Goal: Use online tool/utility: Utilize a website feature to perform a specific function

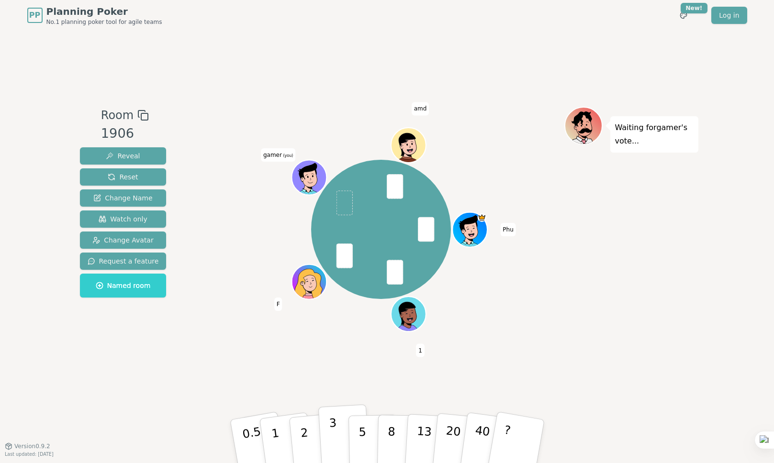
click at [338, 424] on button "3" at bounding box center [344, 441] width 52 height 75
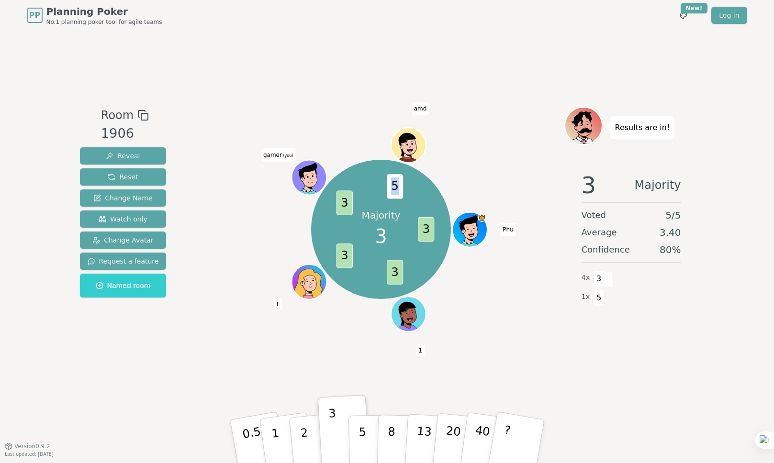
click at [397, 186] on span "5" at bounding box center [395, 186] width 16 height 24
click at [456, 161] on div "Majority 3 3 3 3 3 5 Phu 1 F gamer (you) amd" at bounding box center [381, 229] width 366 height 211
drag, startPoint x: 391, startPoint y: 186, endPoint x: 425, endPoint y: 178, distance: 34.9
click at [411, 184] on div "Majority 3 3 3 3 3 5 Phu 1 F gamer (you) amd" at bounding box center [380, 229] width 139 height 139
click at [483, 153] on div "Majority 3 3 3 3 3 5 Phu 1 F gamer (you) amd" at bounding box center [381, 229] width 366 height 211
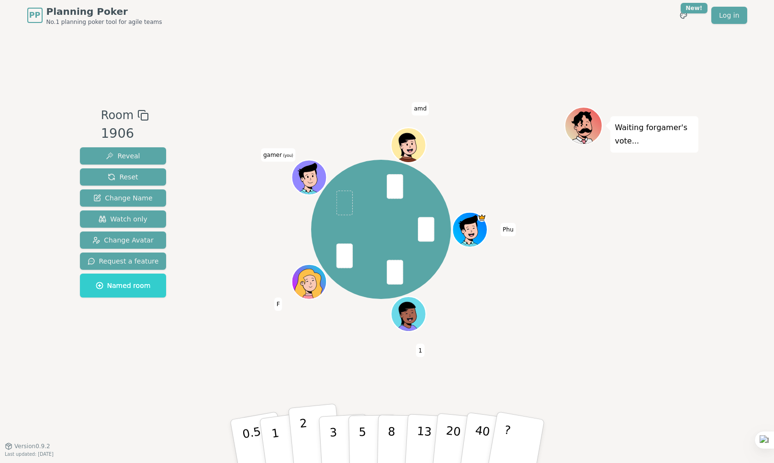
click at [305, 418] on button "2" at bounding box center [315, 442] width 55 height 76
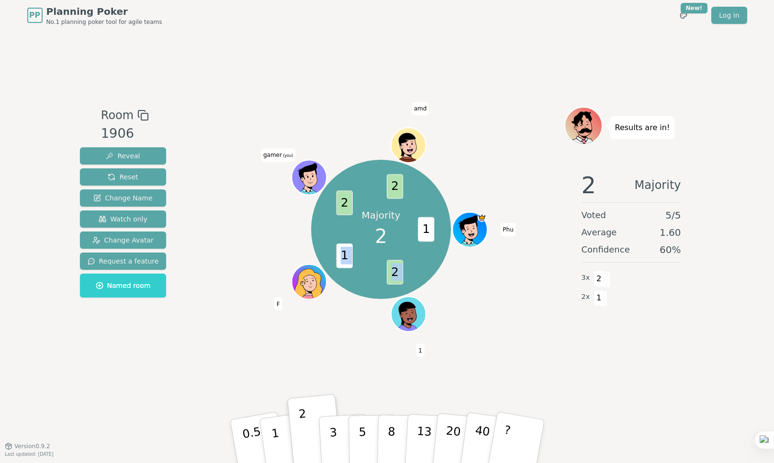
drag, startPoint x: 343, startPoint y: 202, endPoint x: 392, endPoint y: 272, distance: 85.5
click at [392, 272] on div "Majority 2 1 2 1 2 2 Phu 1 F gamer (you) amd" at bounding box center [380, 229] width 139 height 139
click at [485, 159] on div "Majority 2 1 2 1 2 2 Phu 1 F gamer (you) amd" at bounding box center [381, 229] width 366 height 211
drag, startPoint x: 344, startPoint y: 206, endPoint x: 432, endPoint y: 216, distance: 88.6
click at [410, 266] on div "Majority 2 1 2 1 2 2 Phu 1 F gamer (you) amd" at bounding box center [380, 229] width 139 height 139
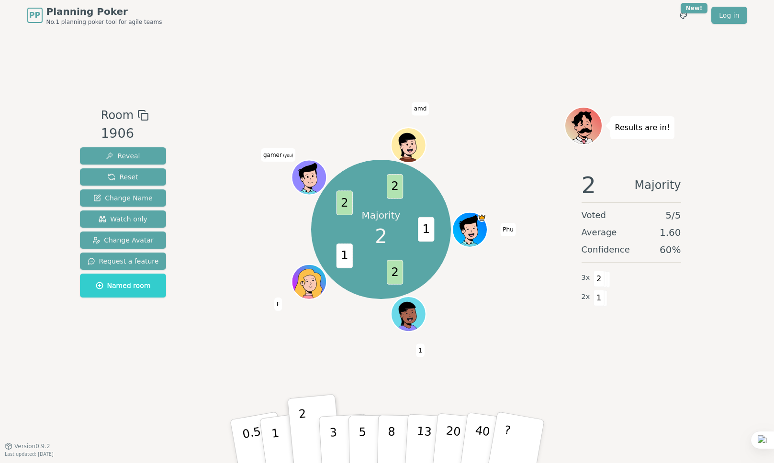
click at [459, 167] on div "Majority 2 1 2 1 2 2 Phu 1 F gamer (you) amd" at bounding box center [381, 229] width 366 height 211
